Goal: Task Accomplishment & Management: Manage account settings

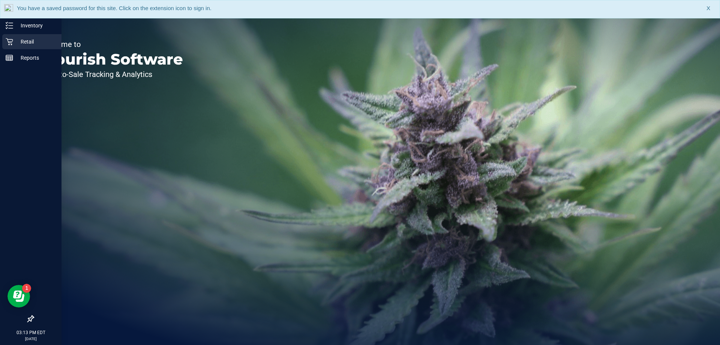
click at [8, 38] on div "Retail" at bounding box center [31, 41] width 59 height 15
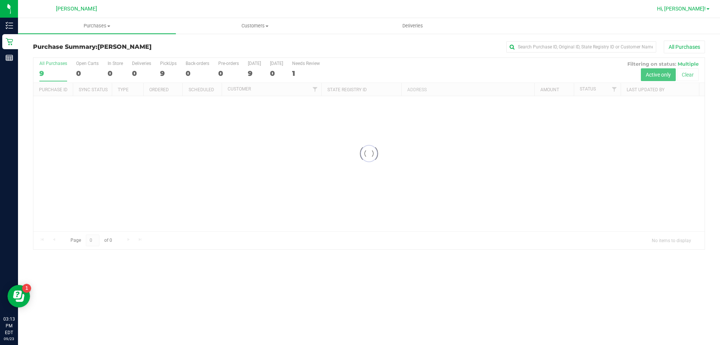
click at [702, 7] on span "Hi, [PERSON_NAME]!" at bounding box center [681, 9] width 49 height 6
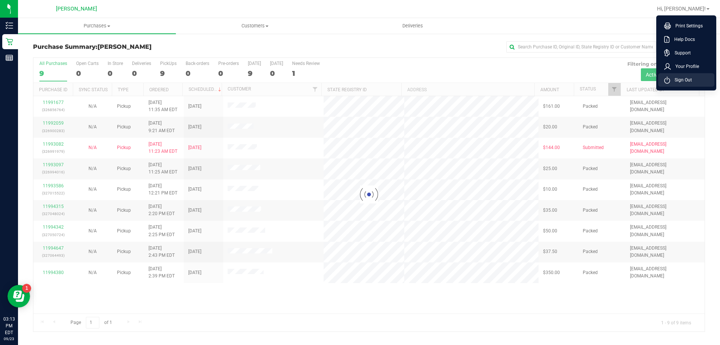
click at [694, 79] on li "Sign Out" at bounding box center [687, 80] width 56 height 14
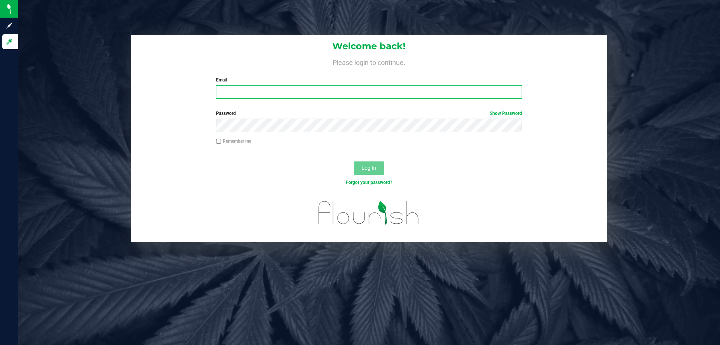
click at [241, 92] on input "Email" at bounding box center [369, 92] width 306 height 14
type input "[EMAIL_ADDRESS][DOMAIN_NAME]"
click at [354, 161] on button "Log In" at bounding box center [369, 168] width 30 height 14
